Goal: Task Accomplishment & Management: Use online tool/utility

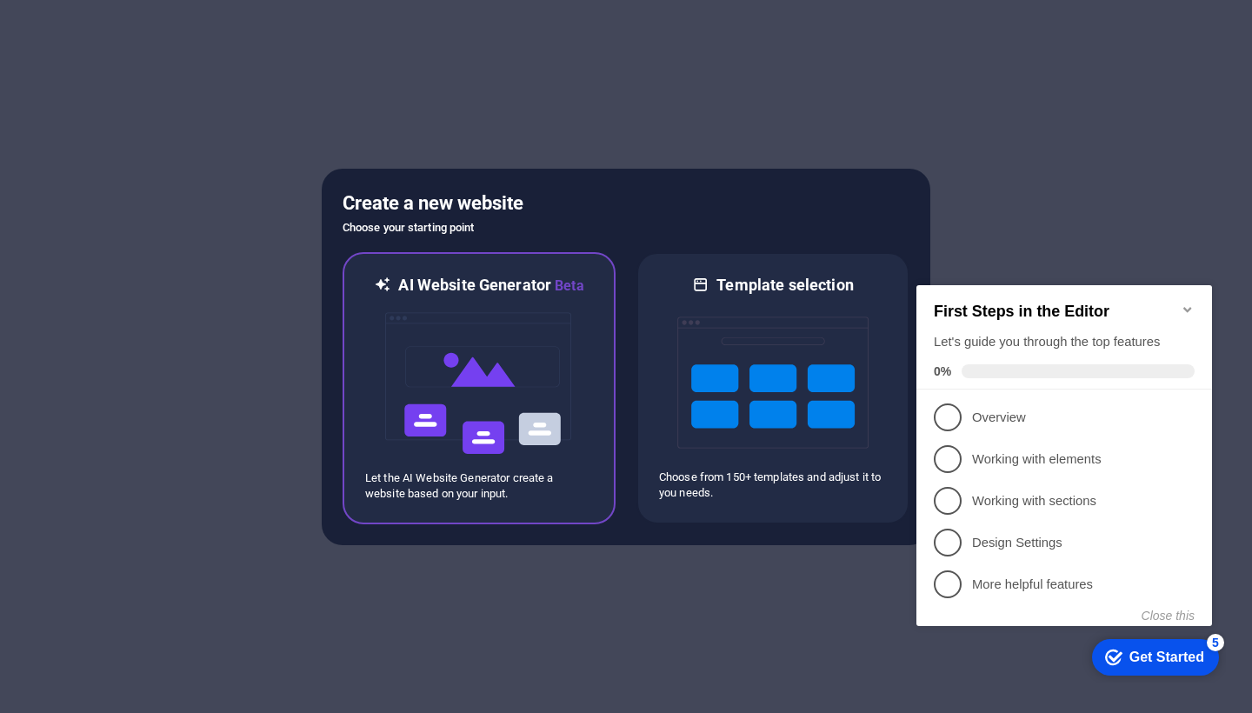
click at [487, 383] on img at bounding box center [479, 384] width 191 height 174
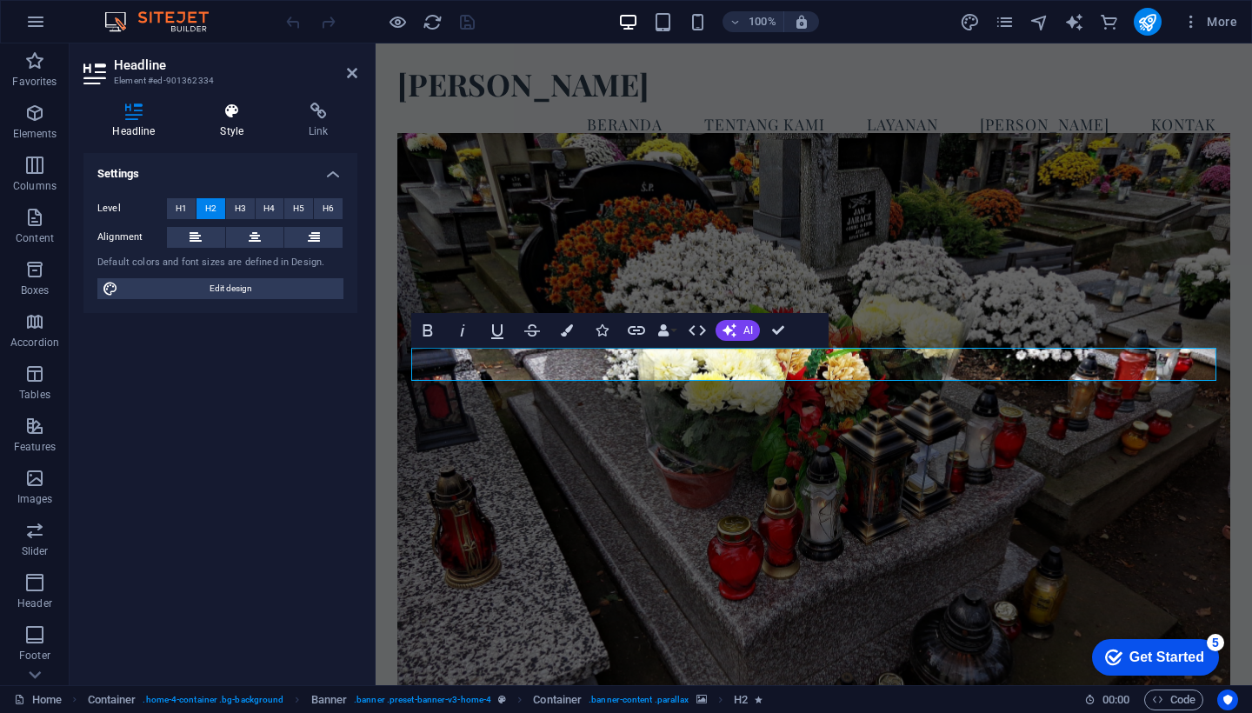
click at [232, 114] on icon at bounding box center [232, 111] width 82 height 17
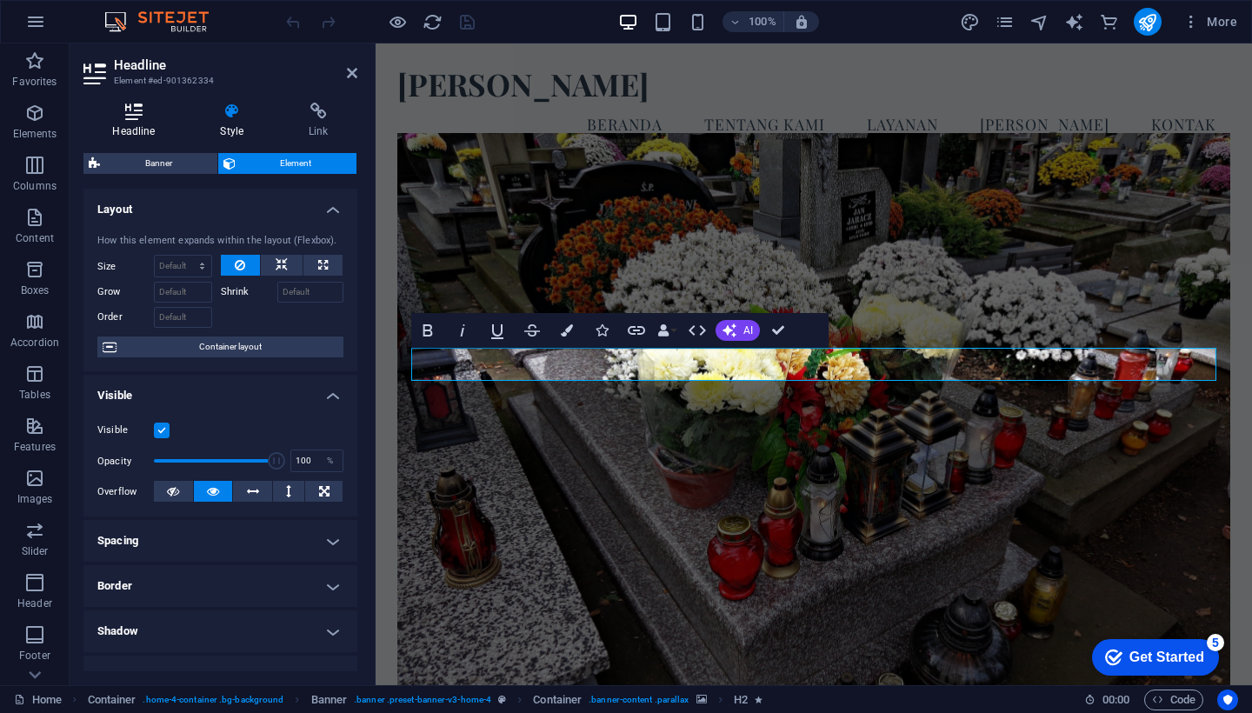
click at [135, 115] on icon at bounding box center [133, 111] width 101 height 17
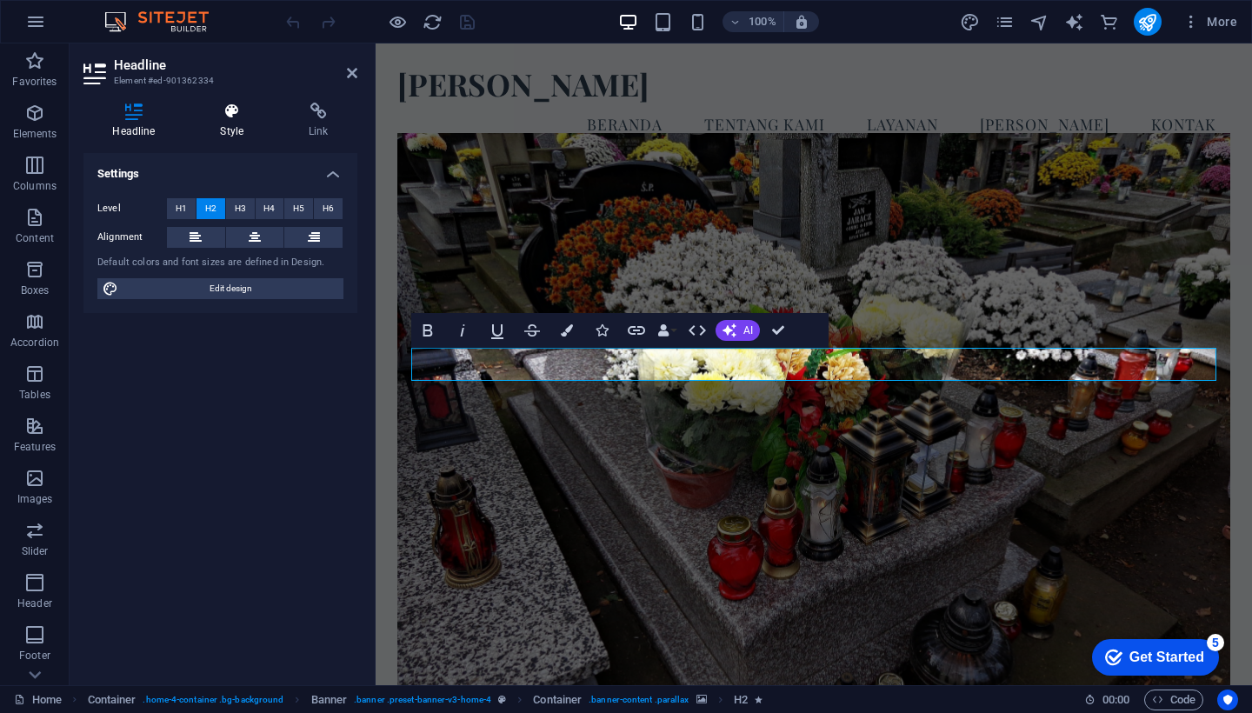
click at [231, 115] on icon at bounding box center [232, 111] width 82 height 17
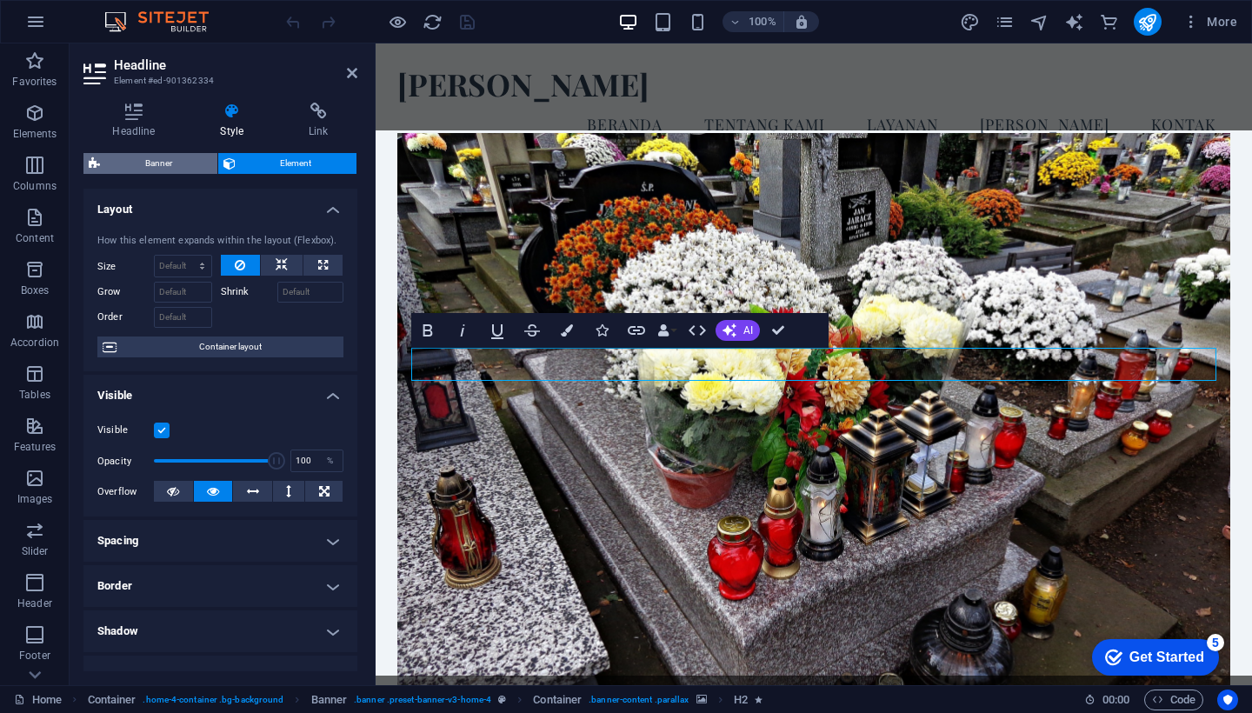
click at [171, 163] on span "Banner" at bounding box center [158, 163] width 107 height 21
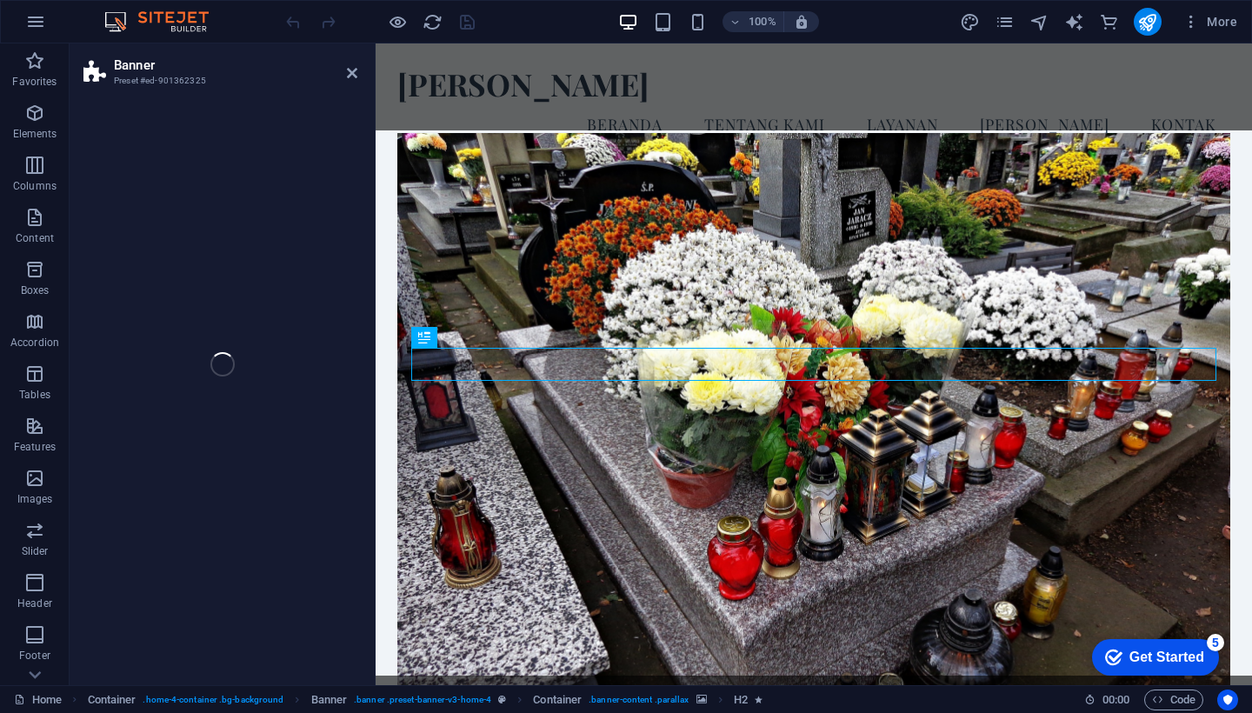
select select "preset-banner-v3-home-4"
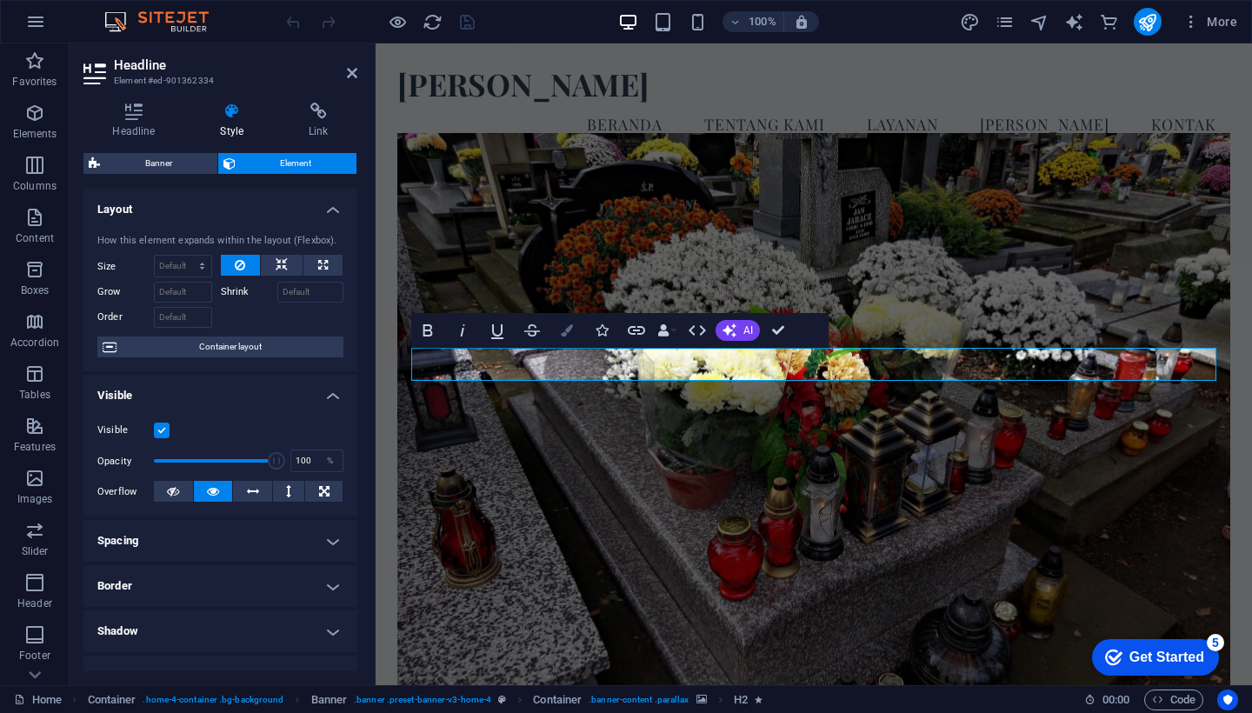
click at [568, 333] on icon "button" at bounding box center [567, 330] width 12 height 12
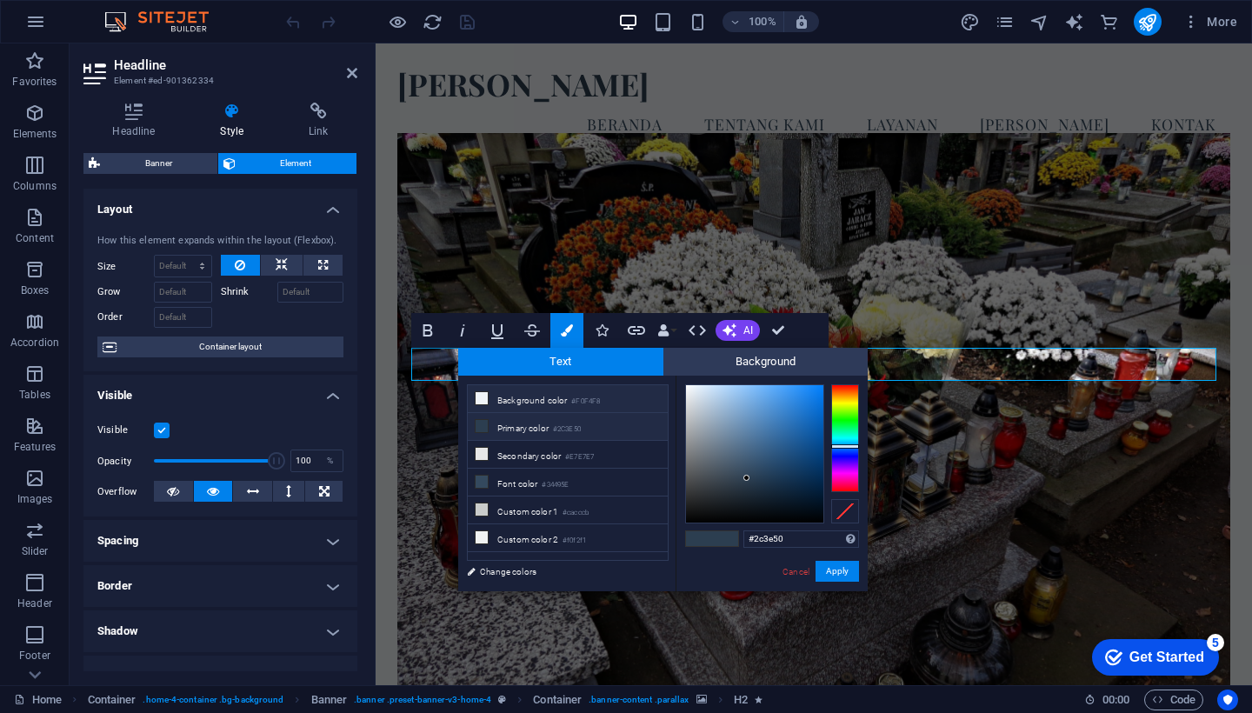
click at [482, 400] on icon at bounding box center [482, 398] width 12 height 12
type input "#f0f4f8"
click at [845, 571] on button "Apply" at bounding box center [837, 571] width 43 height 21
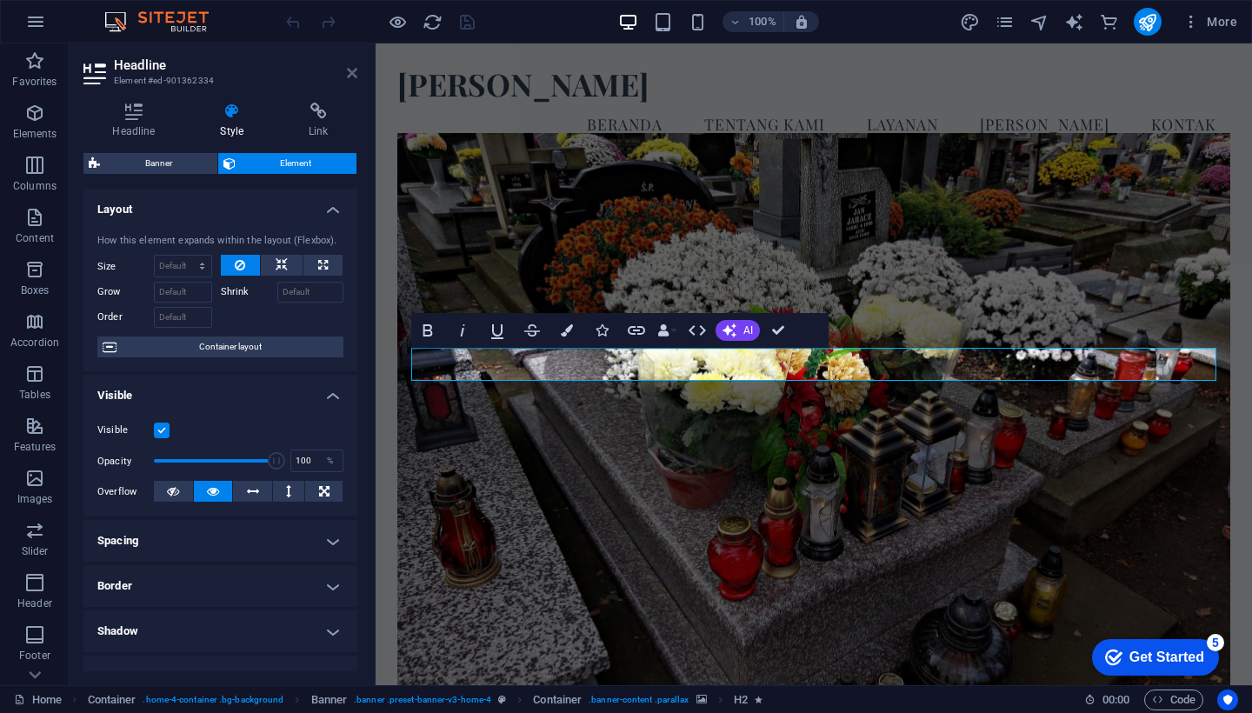
click at [352, 69] on icon at bounding box center [352, 73] width 10 height 14
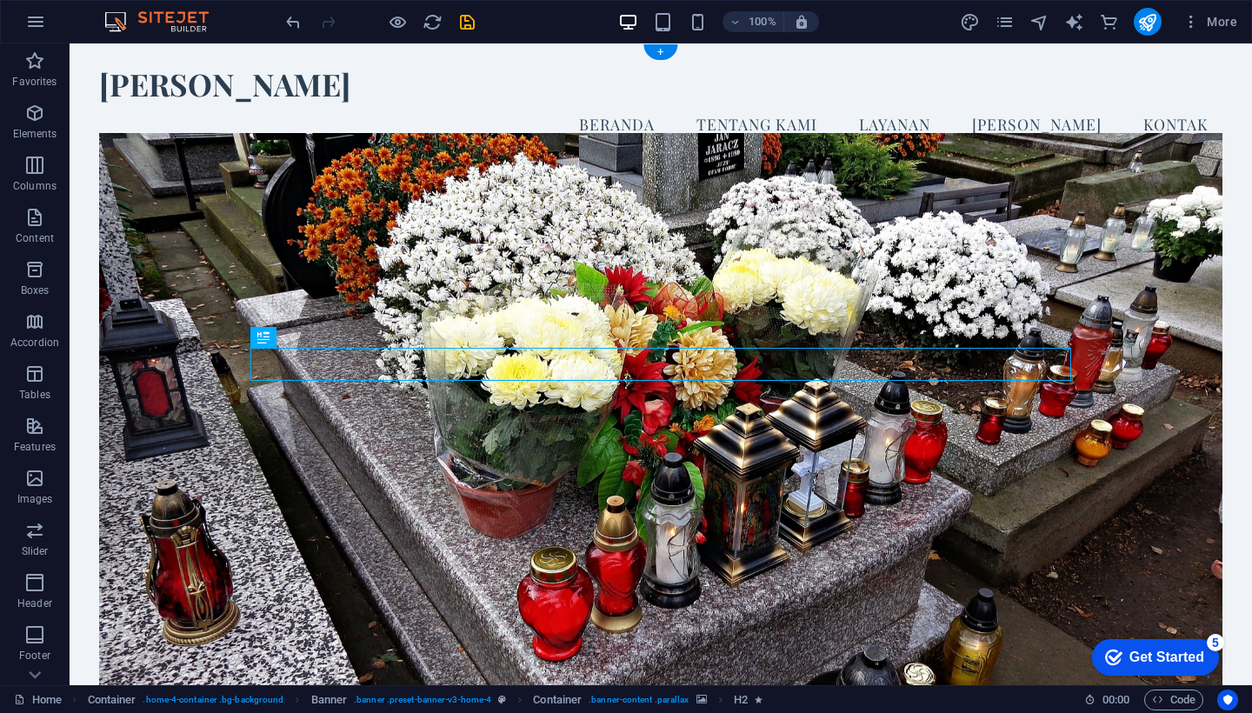
click at [392, 206] on figure at bounding box center [661, 425] width 1124 height 584
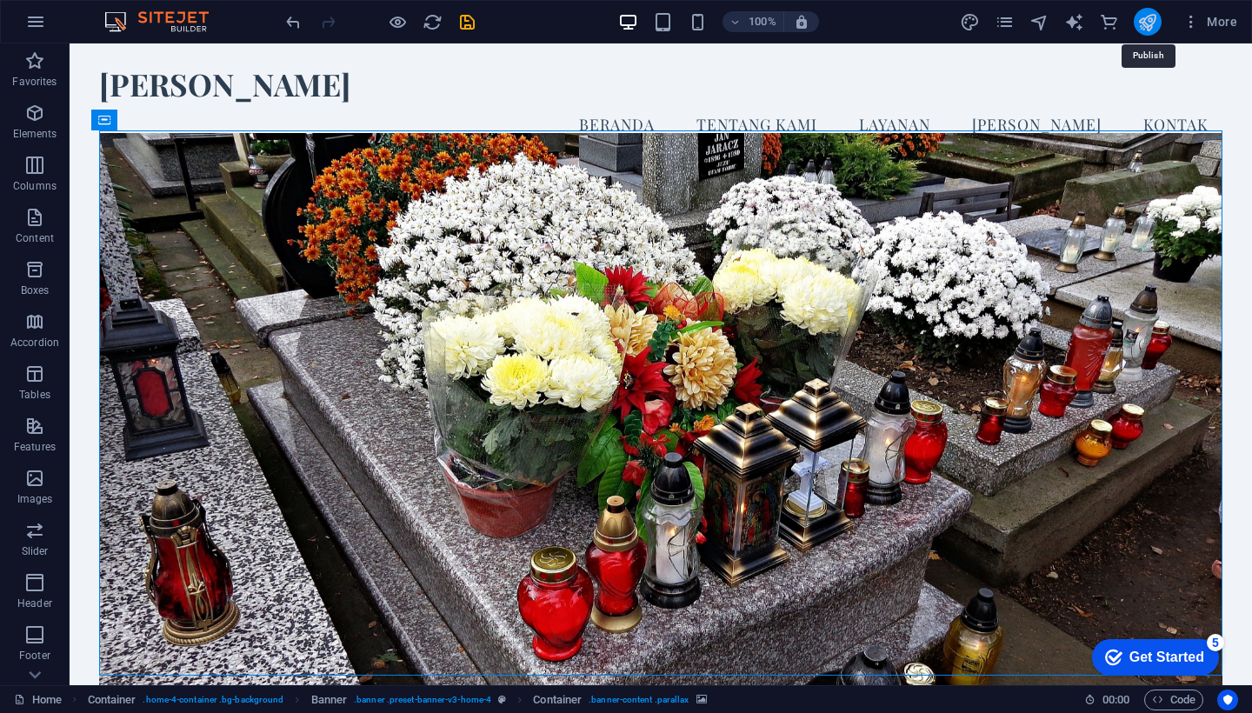
click at [1151, 23] on icon "publish" at bounding box center [1148, 22] width 20 height 20
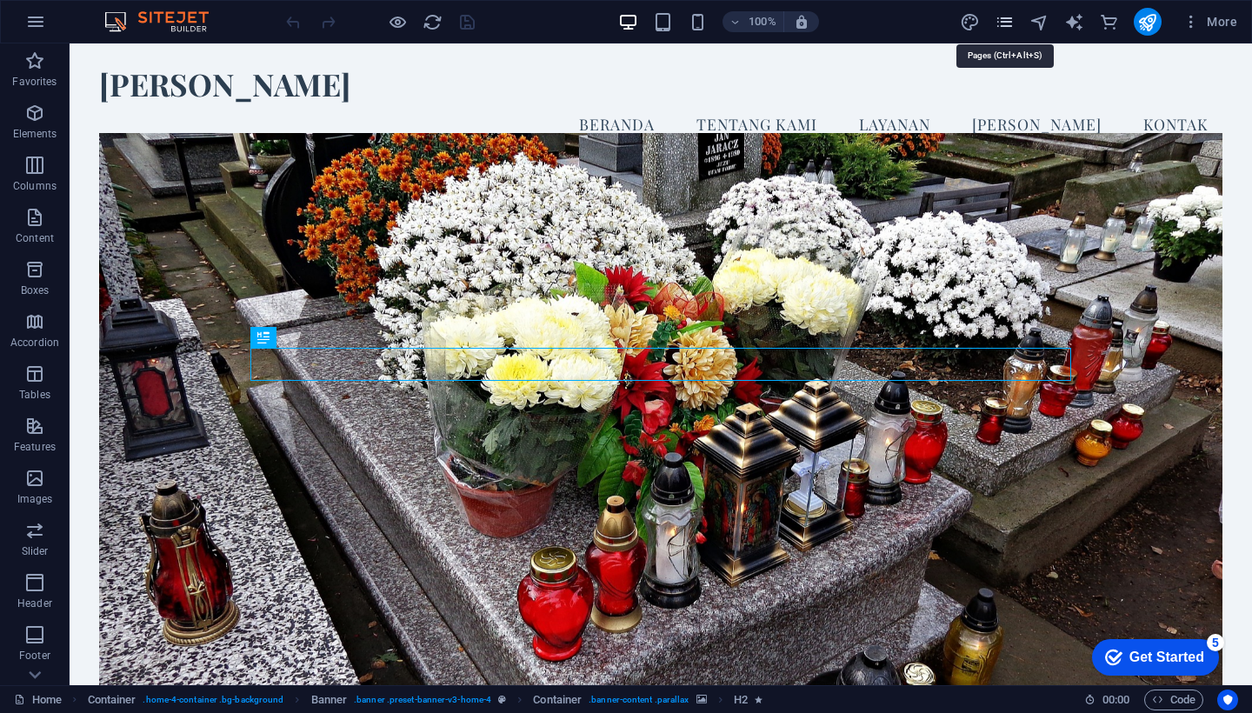
click at [1004, 18] on icon "pages" at bounding box center [1005, 22] width 20 height 20
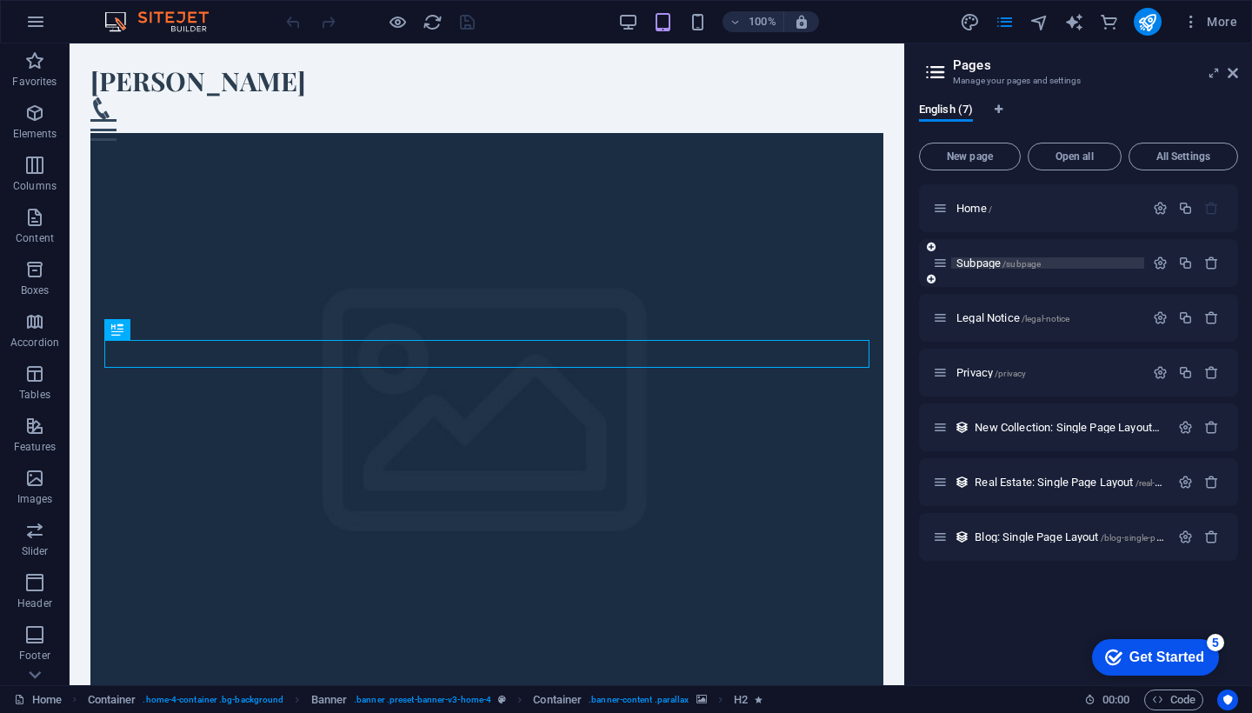
click at [1065, 262] on p "Subpage /subpage" at bounding box center [1048, 262] width 183 height 11
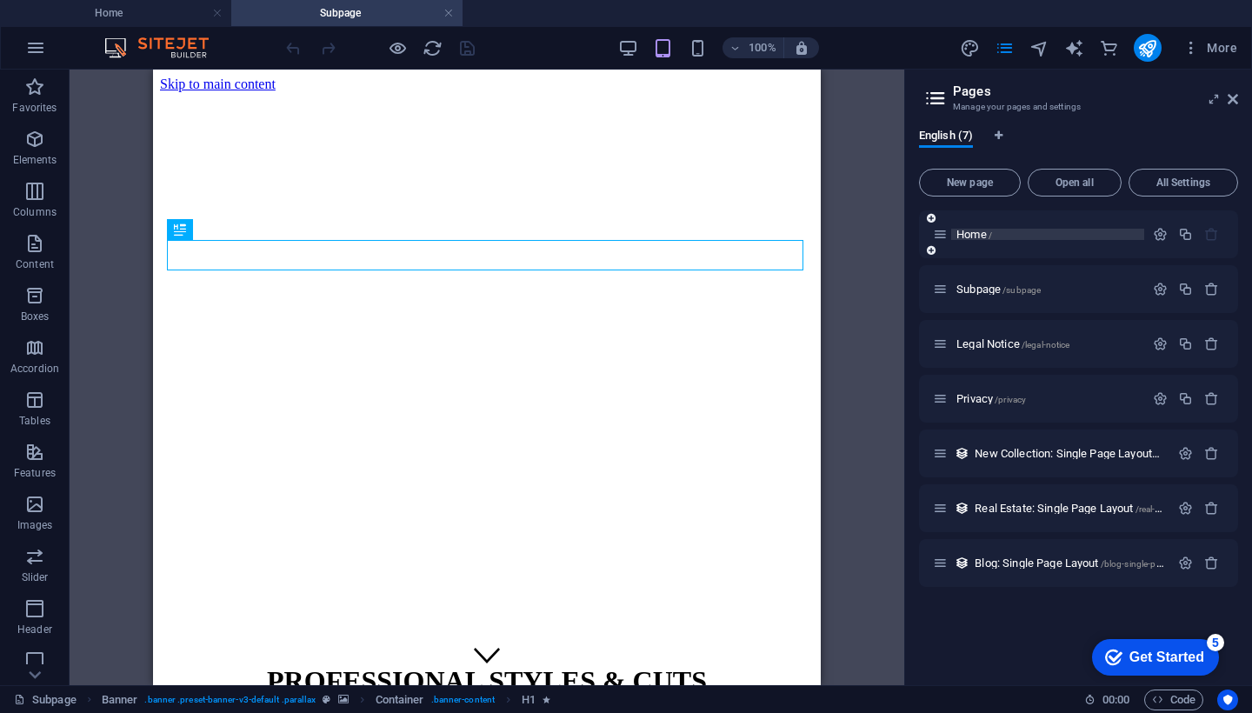
click at [1005, 233] on p "Home /" at bounding box center [1048, 234] width 183 height 11
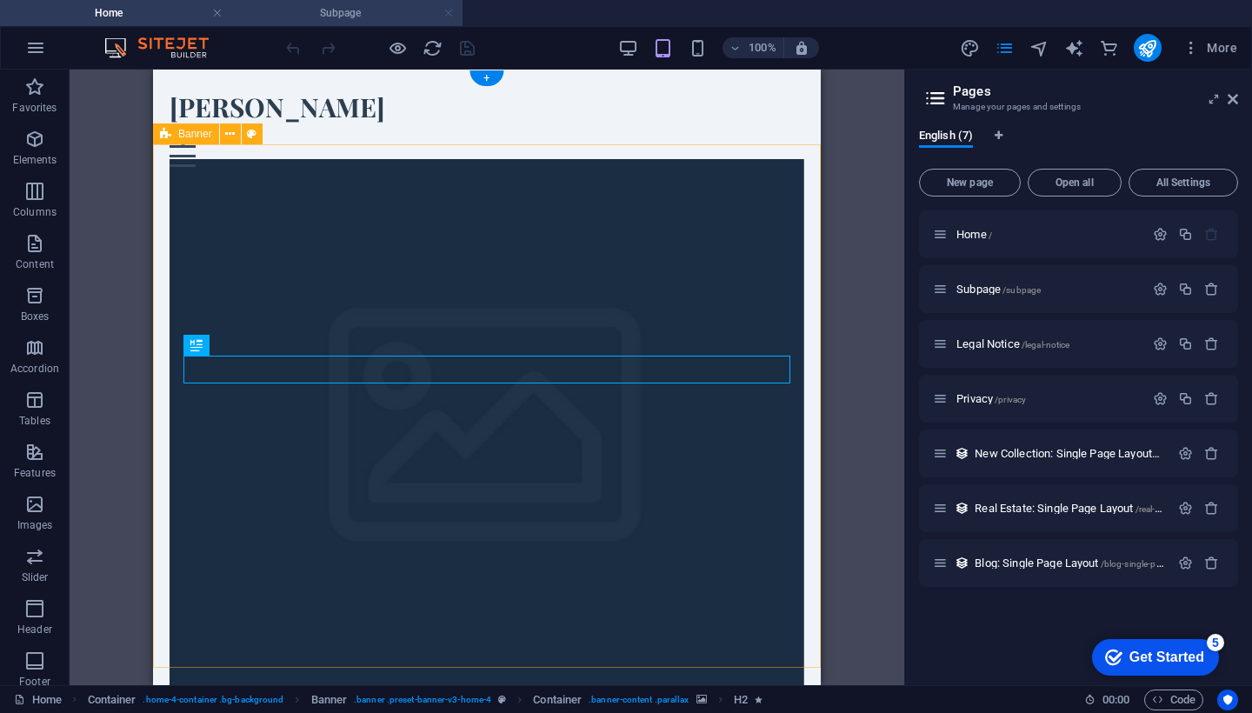
click at [449, 11] on link at bounding box center [449, 13] width 10 height 17
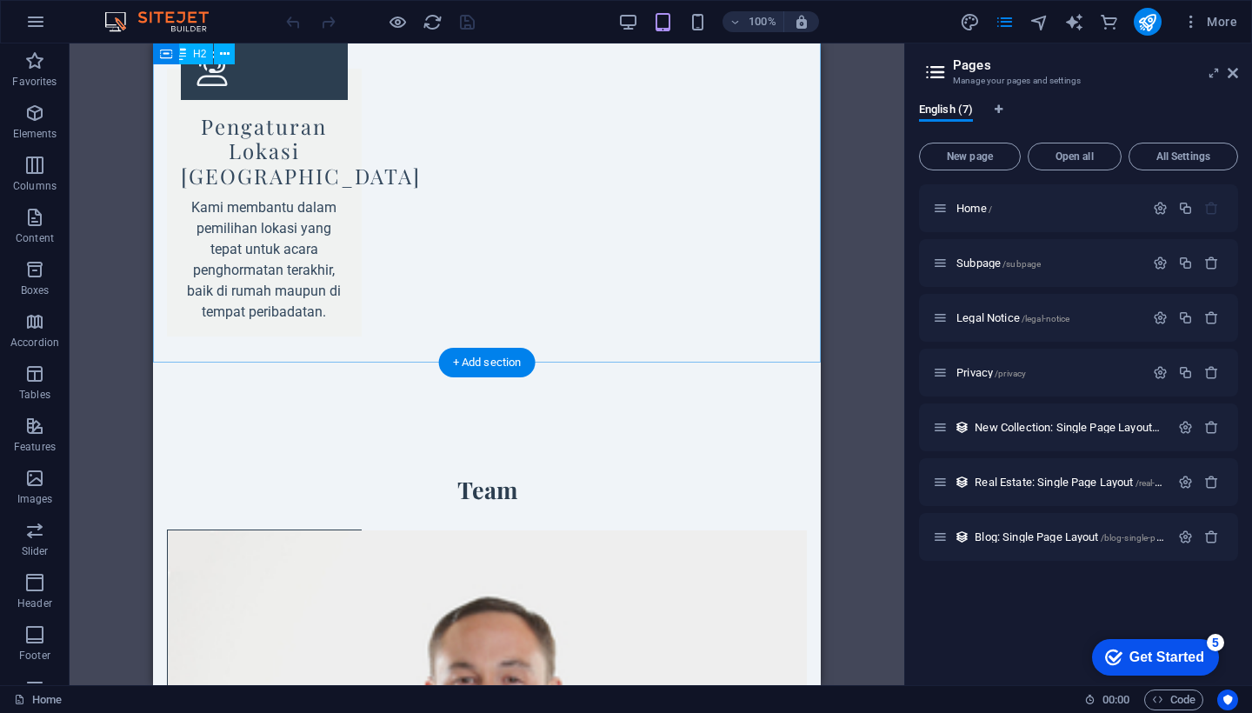
scroll to position [3009, 0]
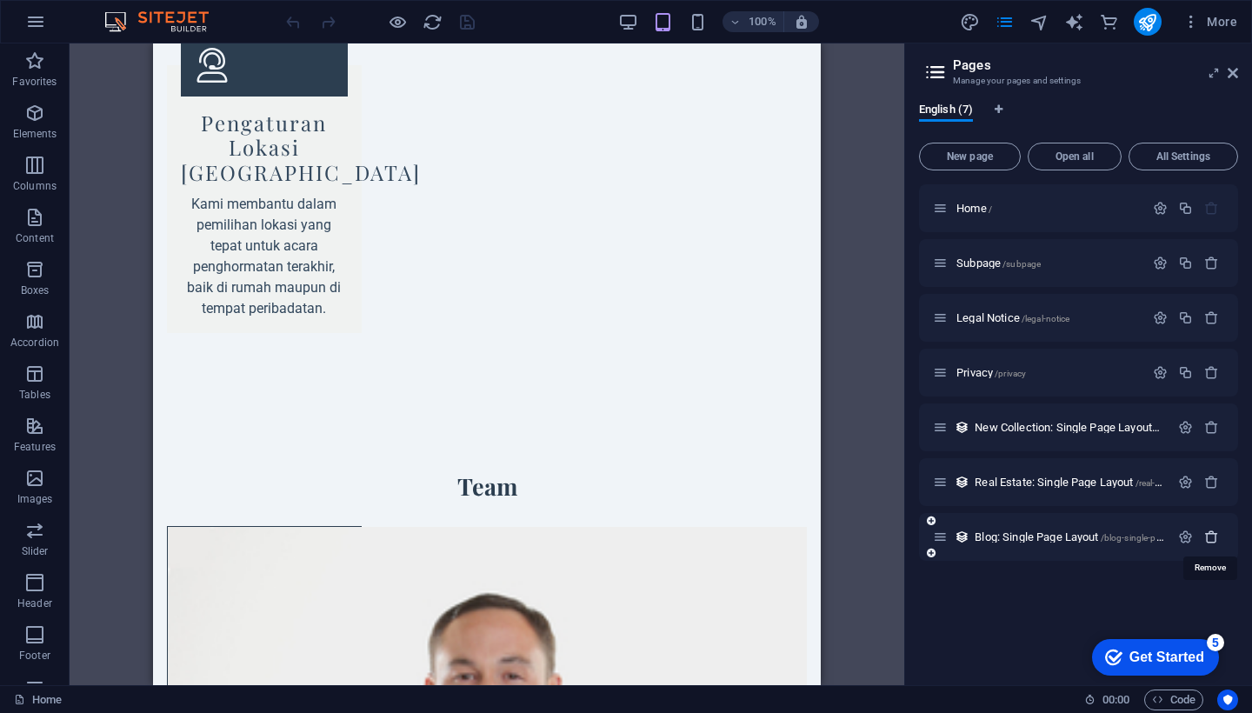
click at [1212, 537] on icon "button" at bounding box center [1212, 537] width 15 height 15
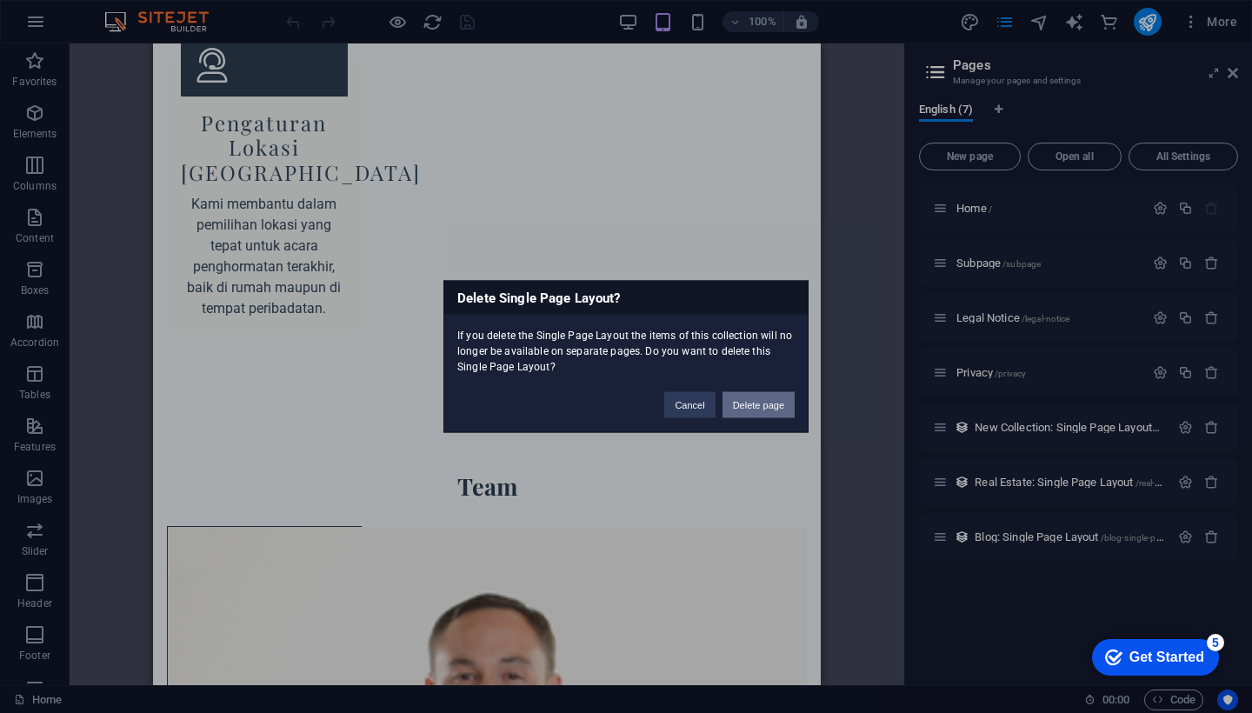
click at [773, 404] on button "Delete page" at bounding box center [759, 405] width 72 height 26
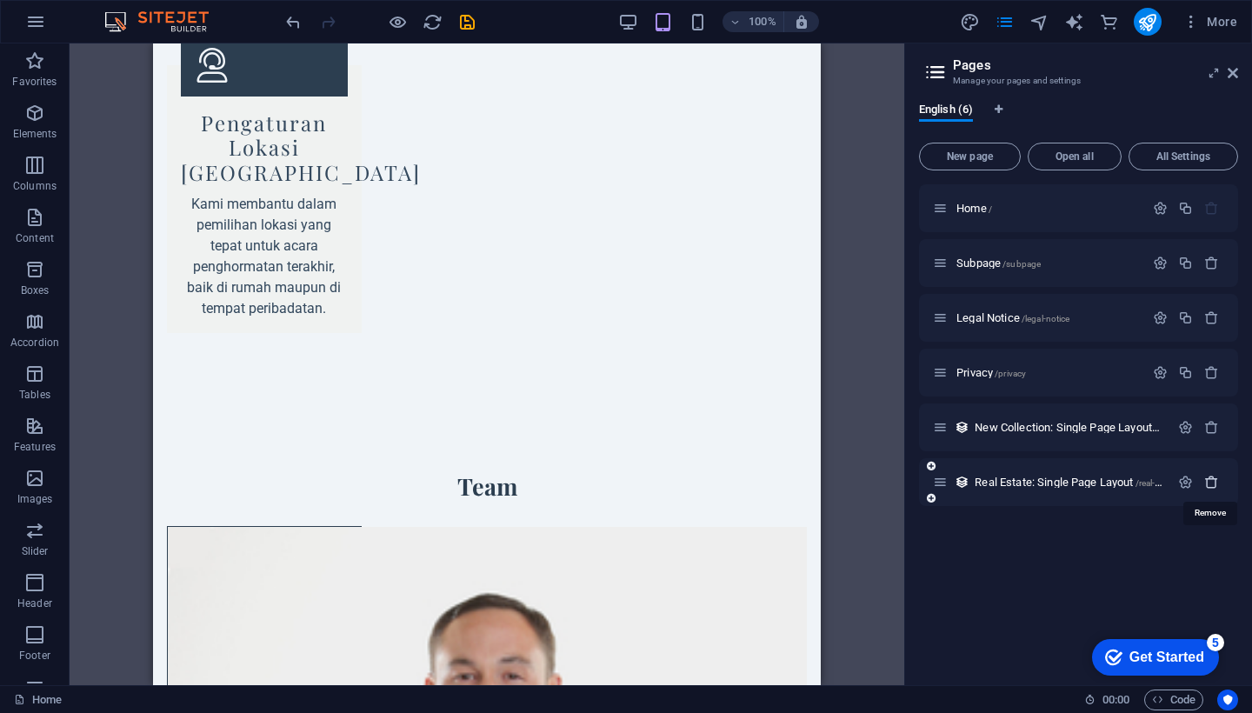
click at [1213, 482] on icon "button" at bounding box center [1212, 482] width 15 height 15
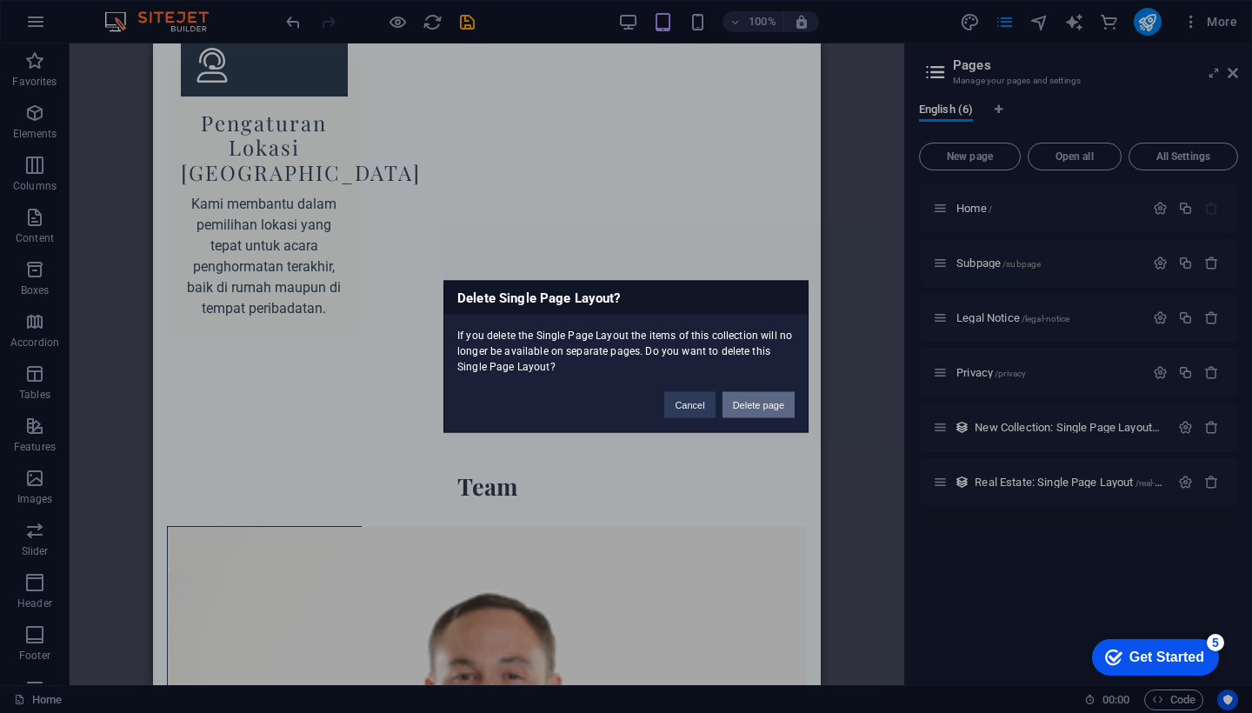
click at [769, 406] on button "Delete page" at bounding box center [759, 405] width 72 height 26
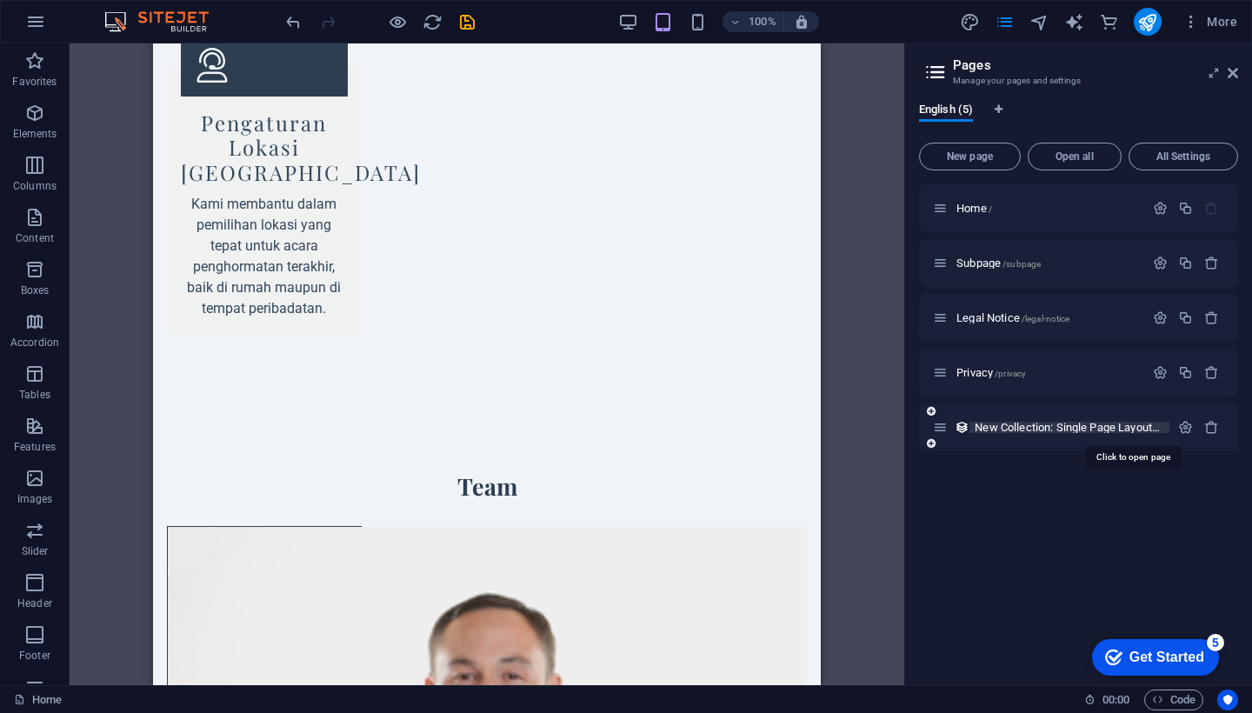
click at [1106, 424] on span "New Collection: Single Page Layout /new-collection-single-page-layout" at bounding box center [1132, 427] width 315 height 13
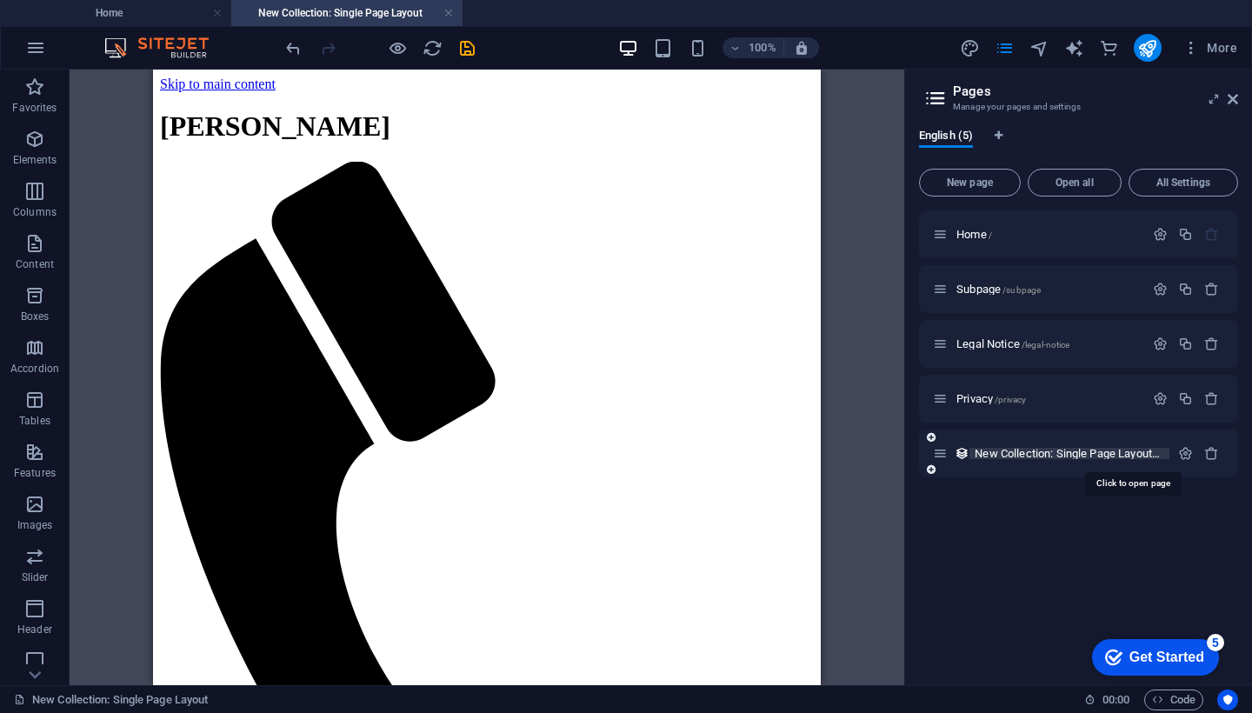
scroll to position [0, 0]
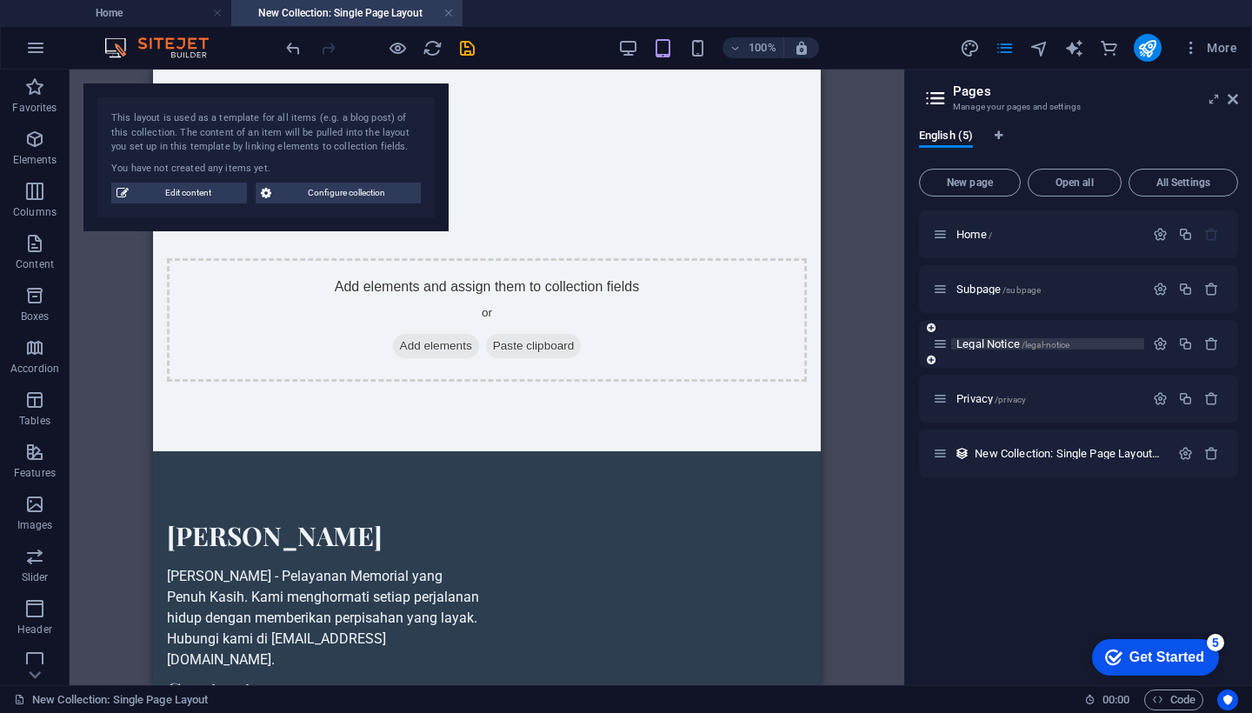
click at [1038, 344] on span "/legal-notice" at bounding box center [1046, 345] width 49 height 10
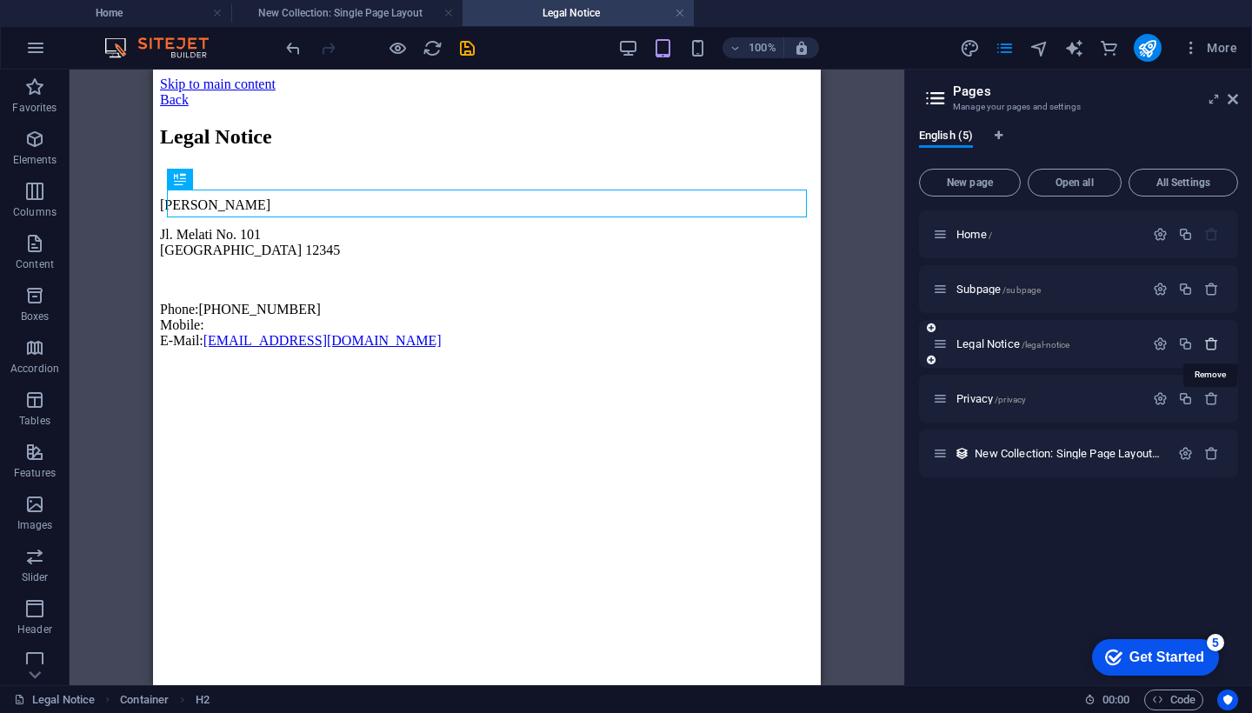
click at [1210, 344] on icon "button" at bounding box center [1212, 344] width 15 height 15
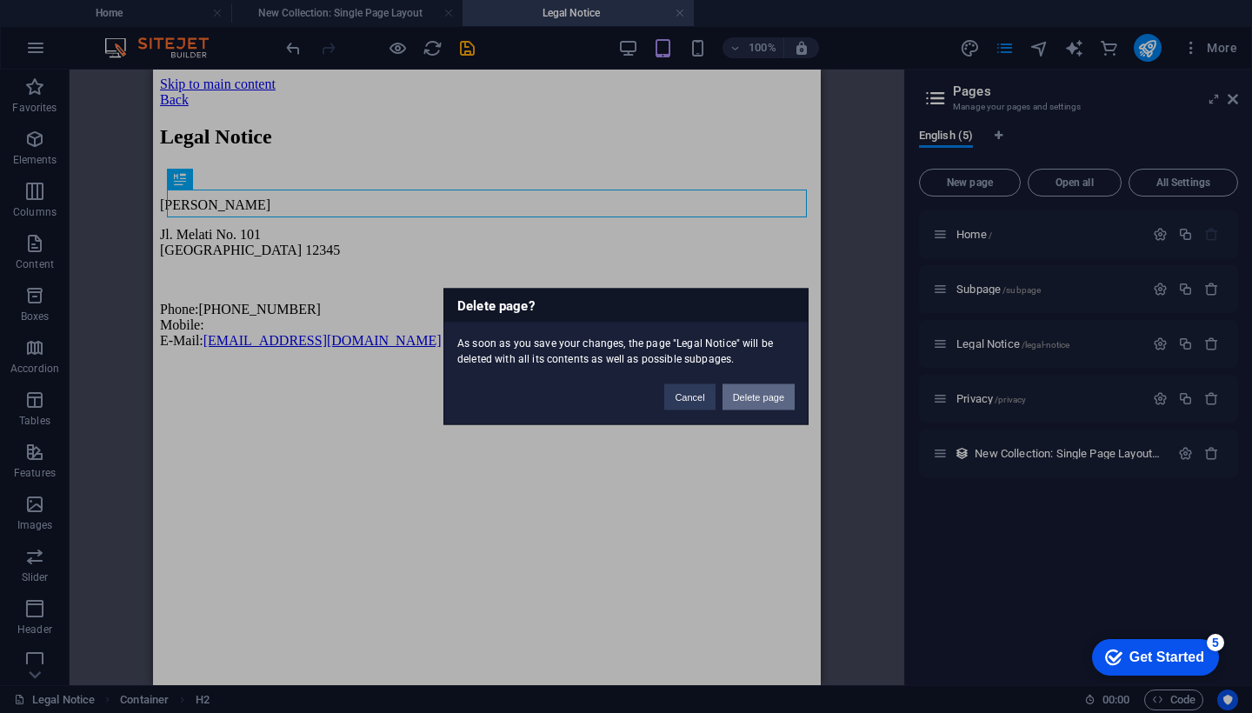
click at [765, 400] on button "Delete page" at bounding box center [759, 397] width 72 height 26
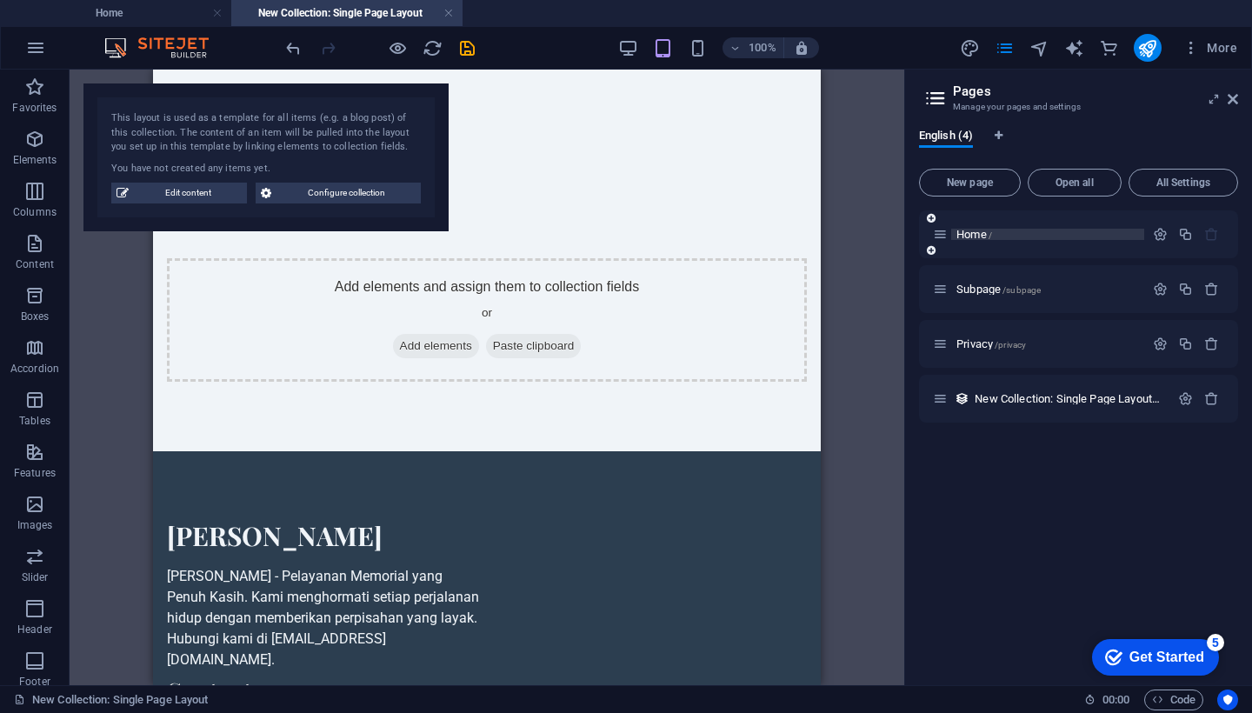
click at [1069, 234] on p "Home /" at bounding box center [1048, 234] width 183 height 11
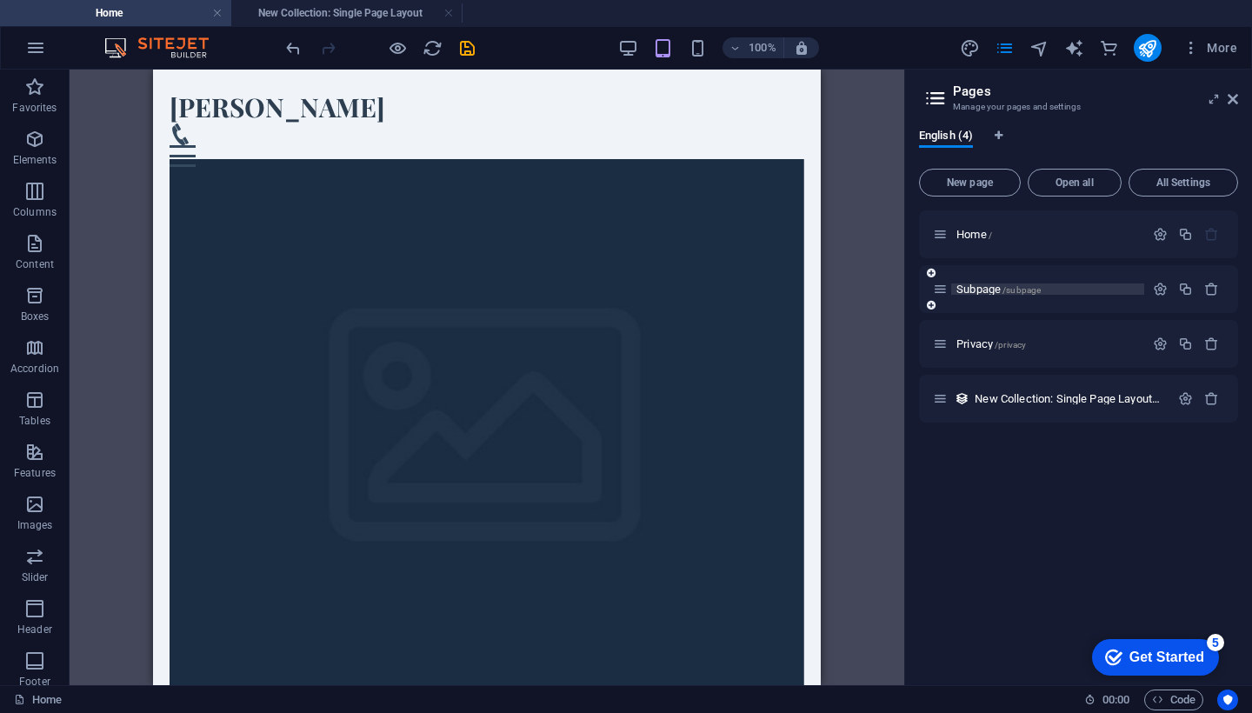
click at [1057, 288] on p "Subpage /subpage" at bounding box center [1048, 289] width 183 height 11
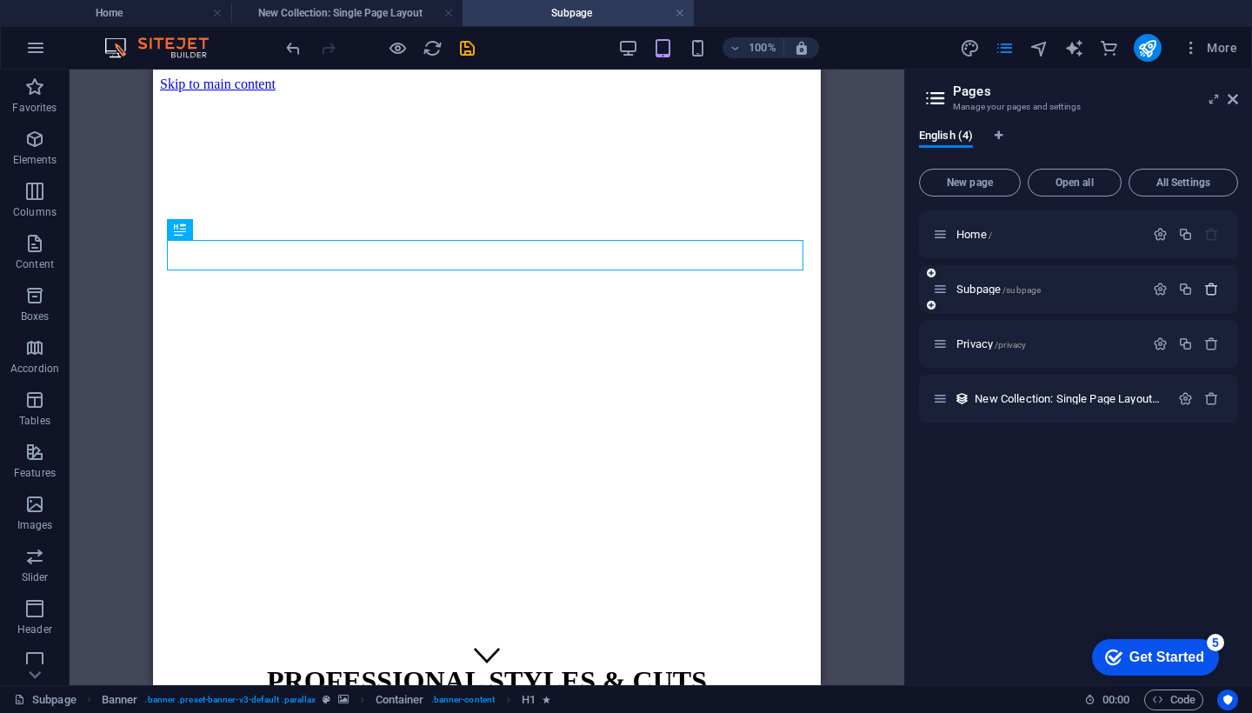
click at [1212, 291] on icon "button" at bounding box center [1212, 289] width 15 height 15
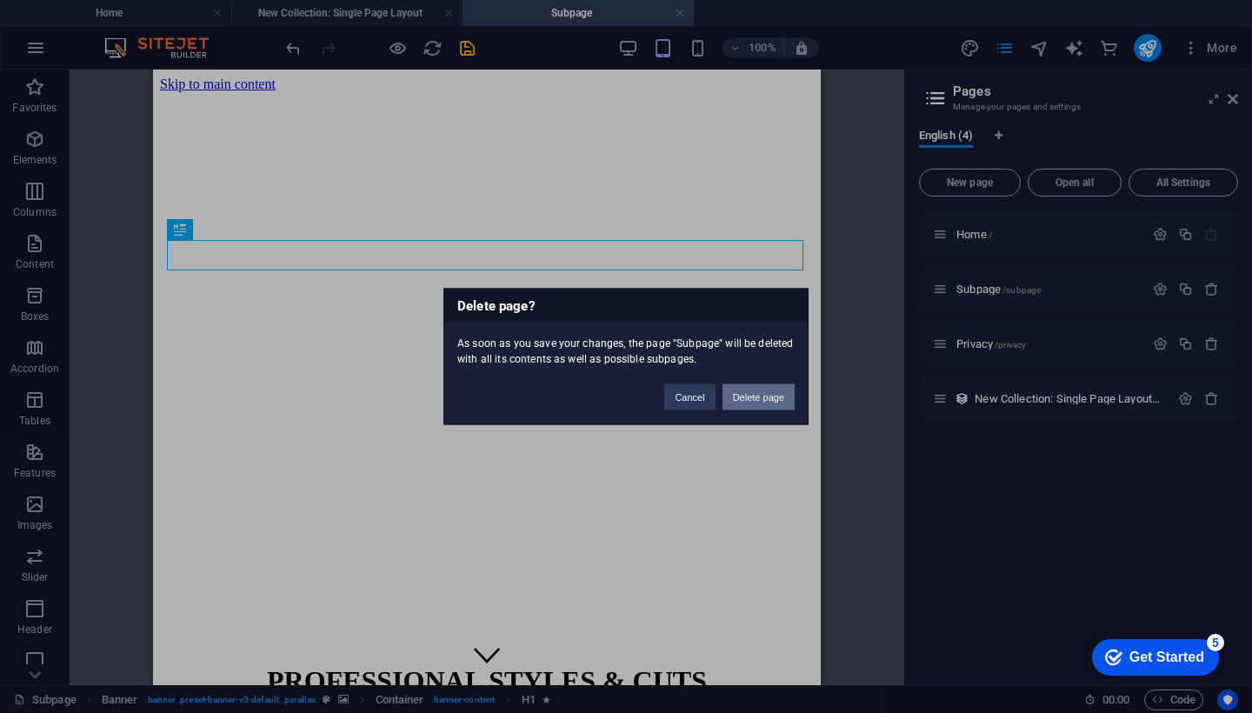
click at [777, 398] on button "Delete page" at bounding box center [759, 397] width 72 height 26
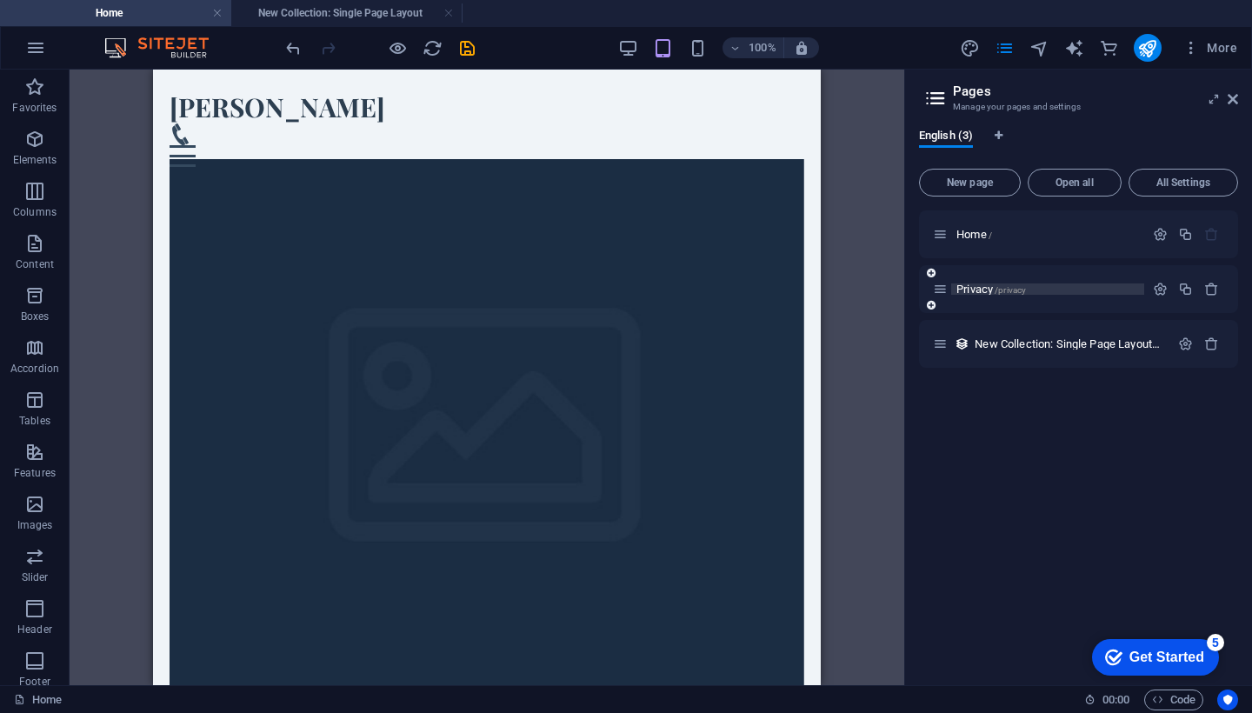
click at [1064, 287] on p "Privacy /privacy" at bounding box center [1048, 289] width 183 height 11
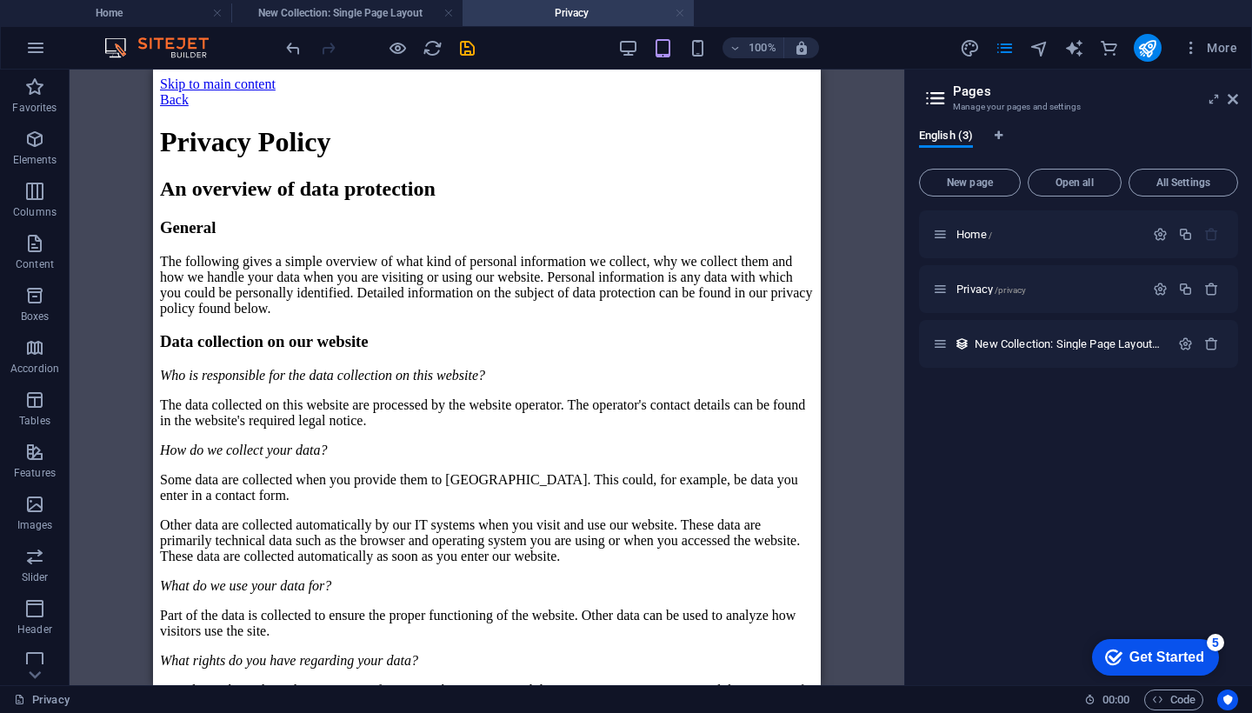
click at [683, 13] on link at bounding box center [680, 13] width 10 height 17
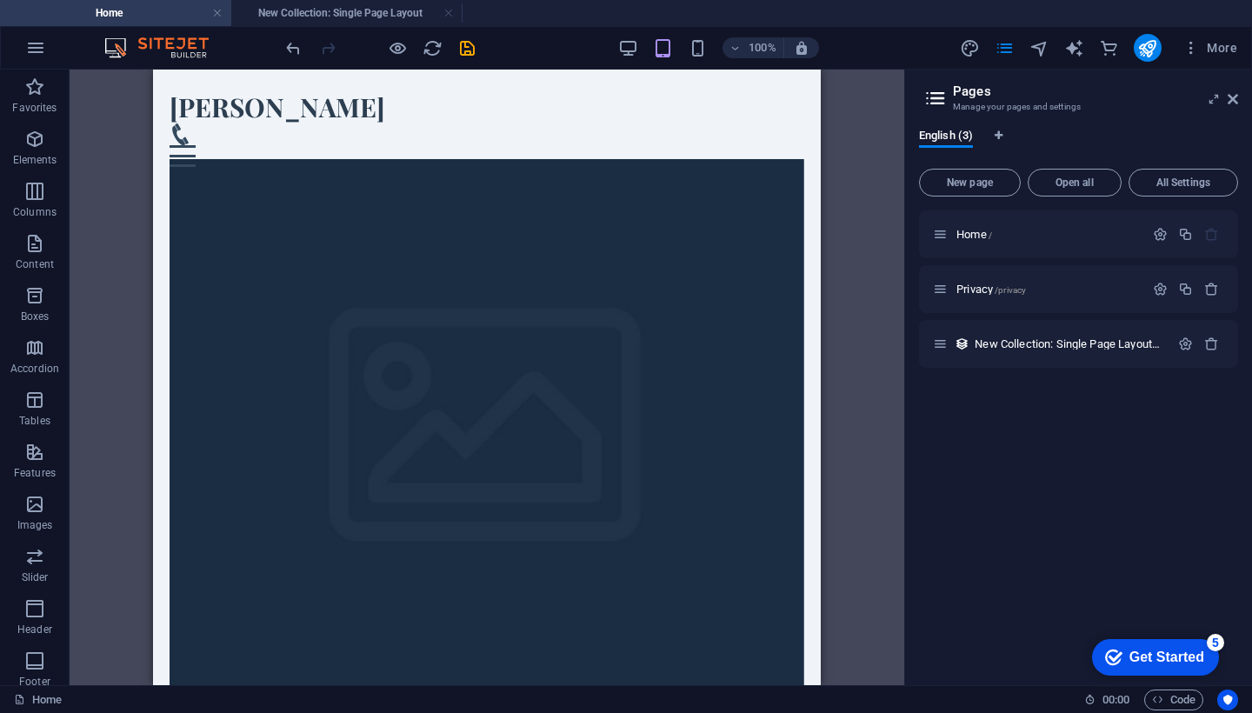
click at [138, 16] on h4 "Home" at bounding box center [115, 12] width 231 height 19
click at [414, 11] on h4 "New Collection: Single Page Layout" at bounding box center [346, 12] width 231 height 19
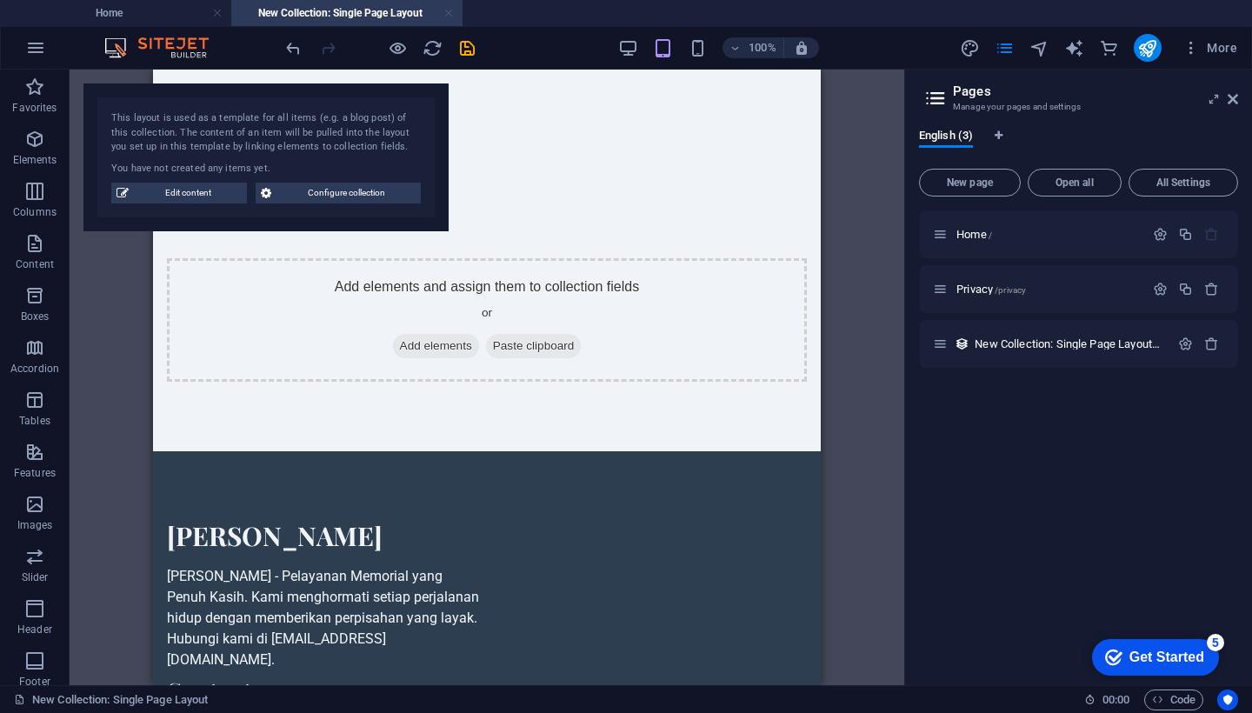
click at [448, 15] on link at bounding box center [449, 13] width 10 height 17
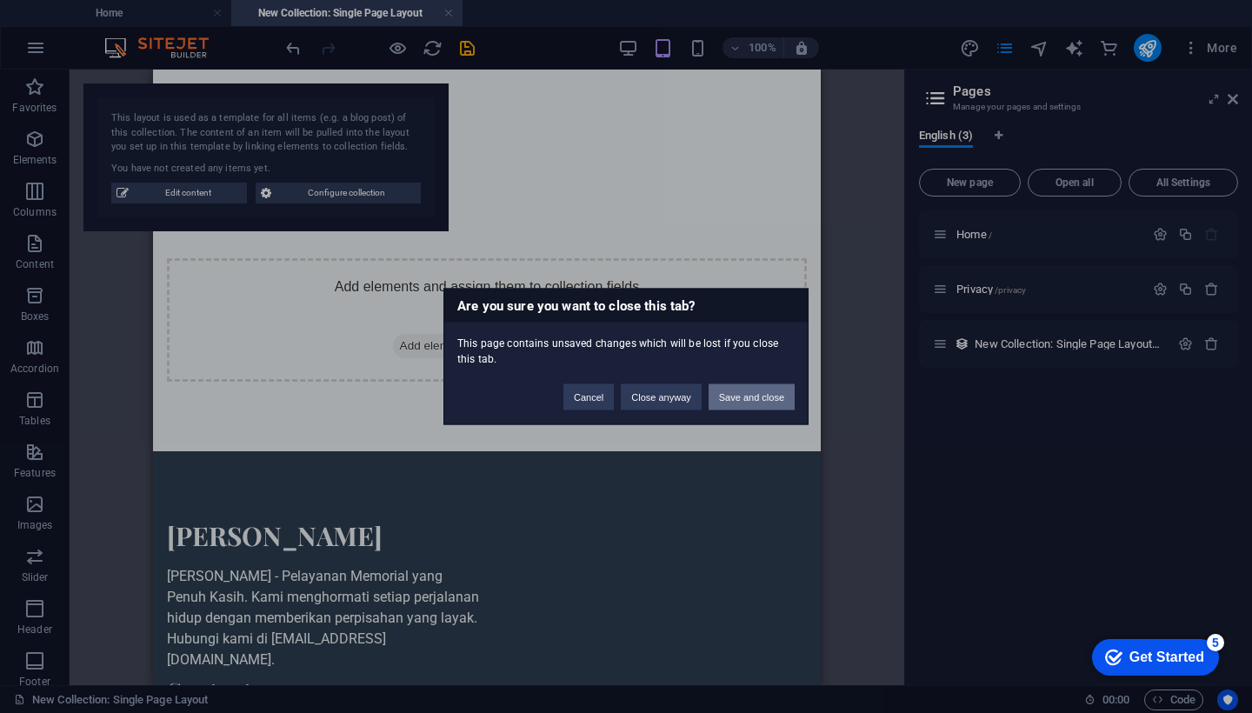
click at [751, 397] on button "Save and close" at bounding box center [752, 397] width 86 height 26
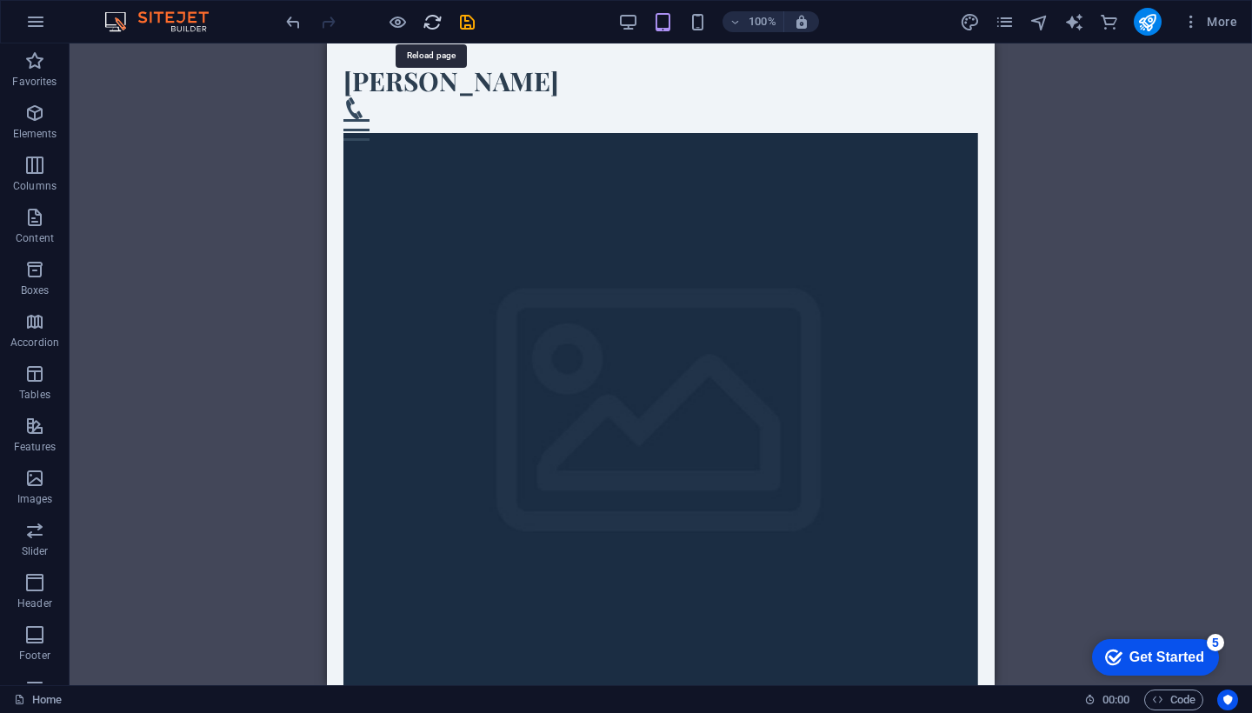
click at [433, 17] on icon "reload" at bounding box center [433, 22] width 20 height 20
click at [468, 23] on icon "save" at bounding box center [467, 22] width 20 height 20
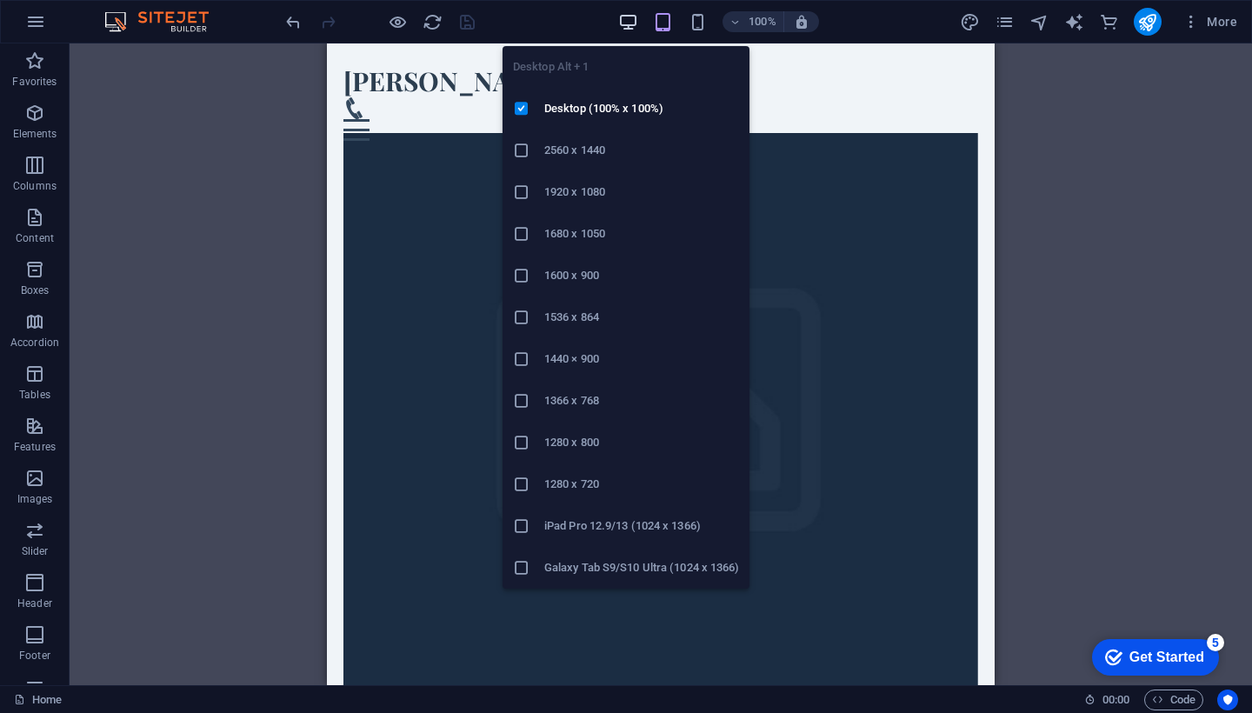
click at [630, 23] on icon "button" at bounding box center [628, 22] width 20 height 20
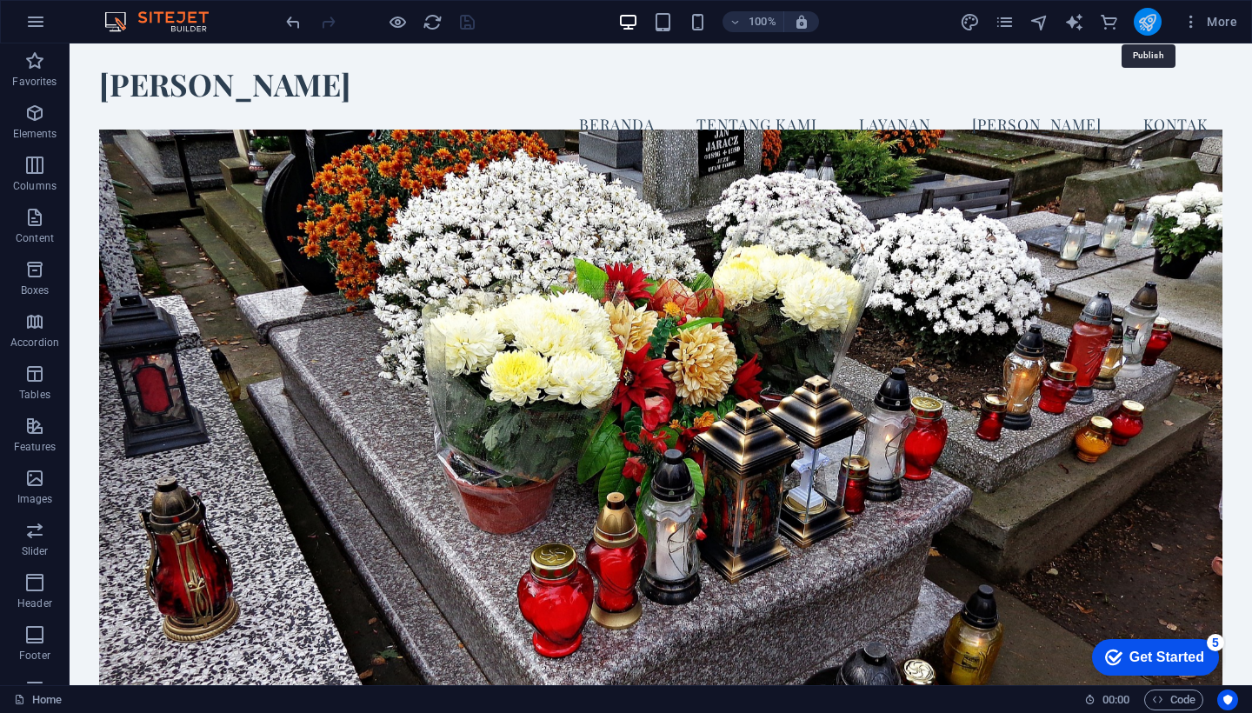
click at [1148, 24] on icon "publish" at bounding box center [1148, 22] width 20 height 20
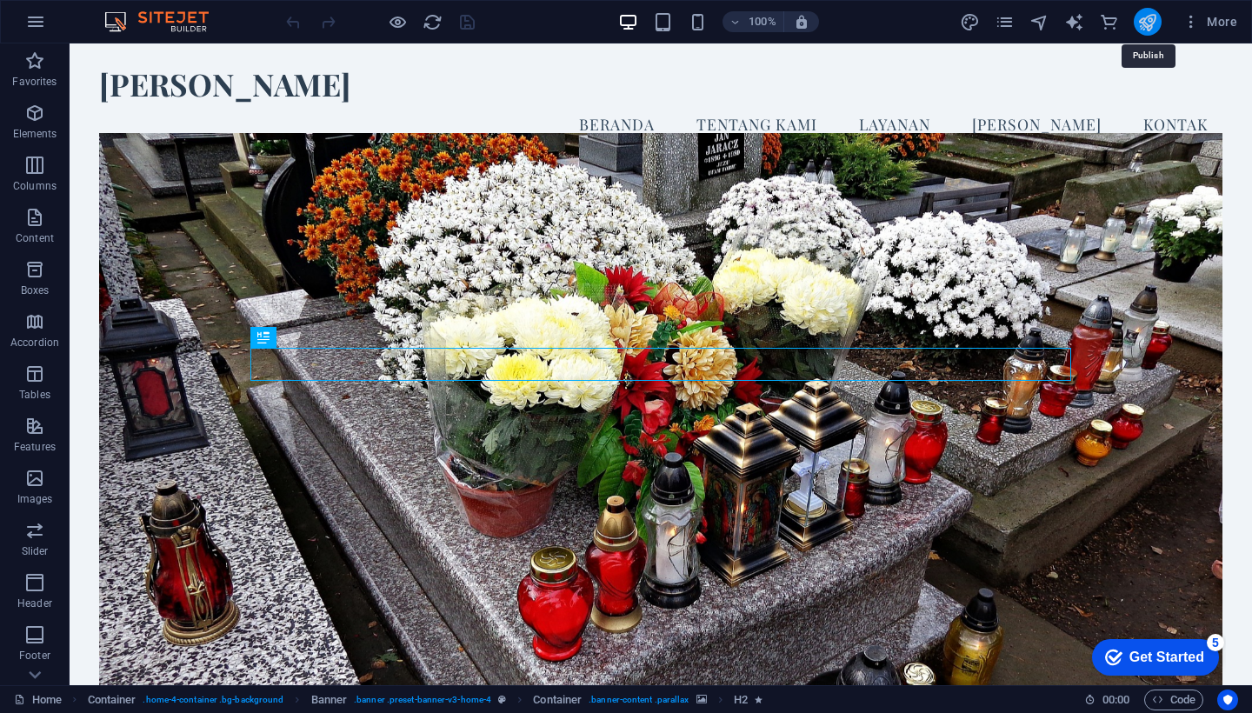
click at [1148, 21] on icon "publish" at bounding box center [1148, 22] width 20 height 20
click at [1148, 14] on icon "publish" at bounding box center [1148, 22] width 20 height 20
click at [1149, 23] on icon "publish" at bounding box center [1148, 22] width 20 height 20
